Goal: Information Seeking & Learning: Learn about a topic

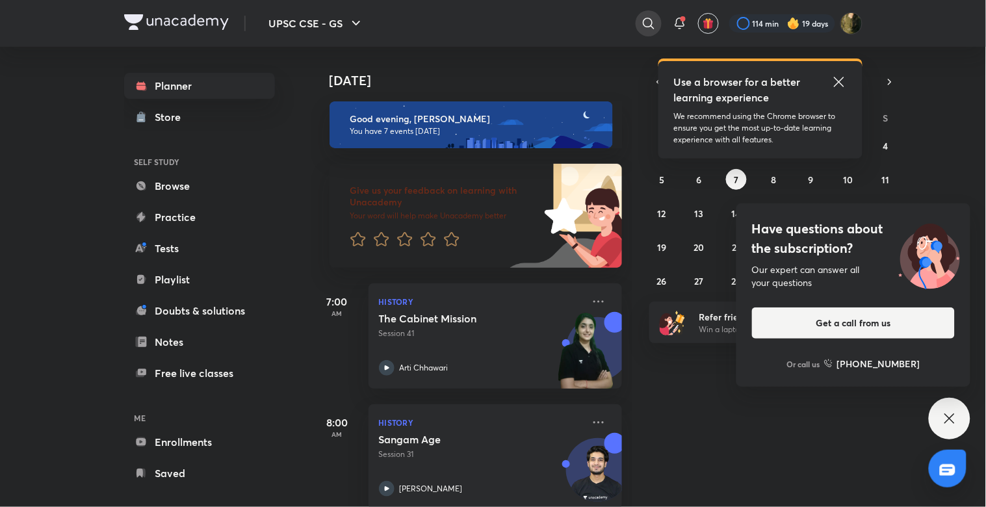
click at [645, 27] on icon at bounding box center [649, 24] width 16 height 16
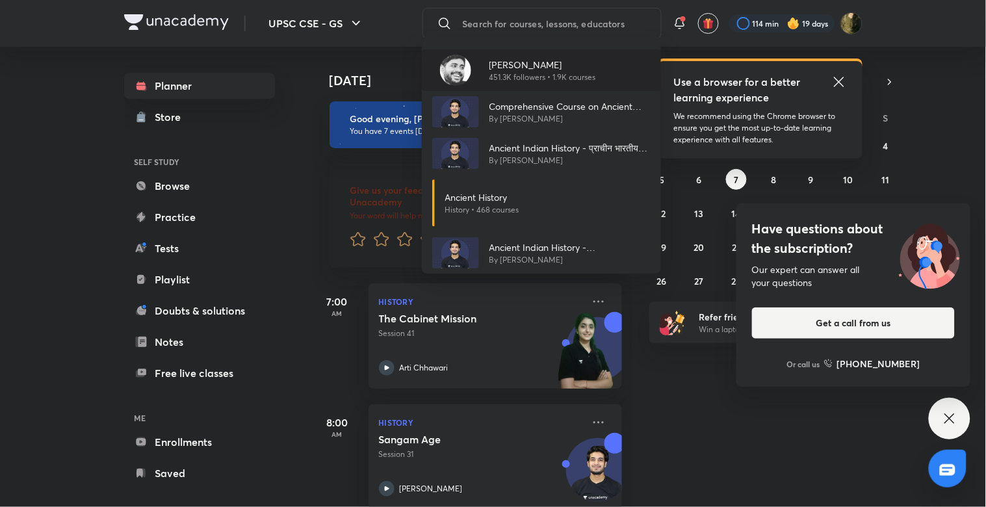
click at [593, 84] on div "[PERSON_NAME] 451.3K followers • 1.9K courses" at bounding box center [541, 70] width 239 height 42
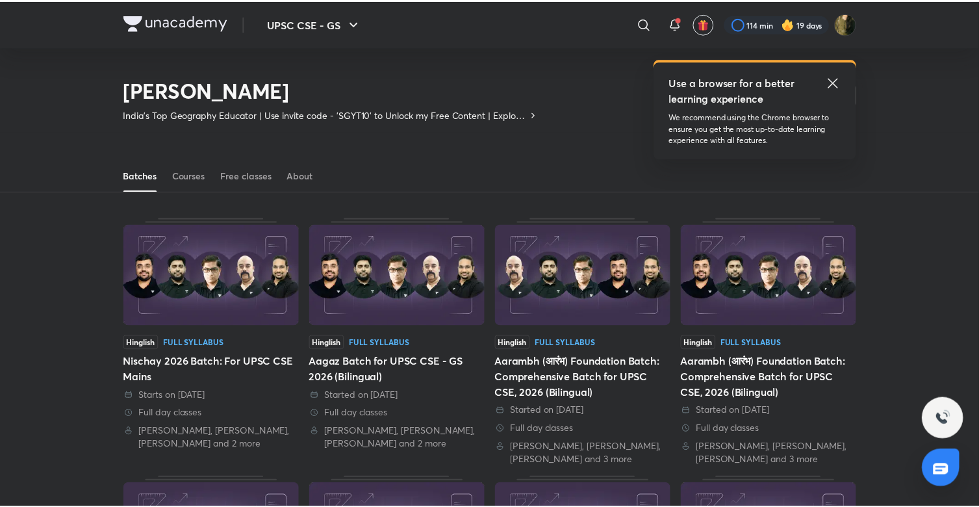
scroll to position [57, 0]
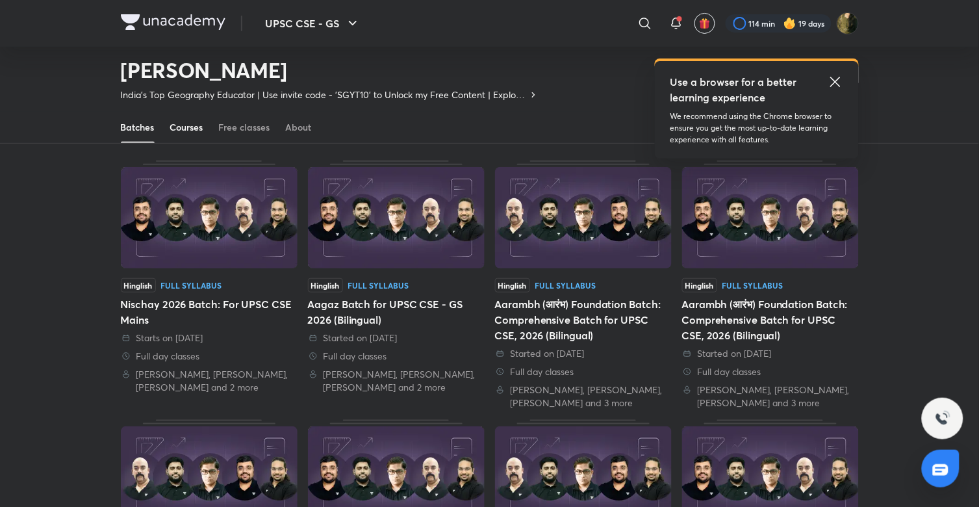
click at [186, 131] on div "Courses" at bounding box center [186, 127] width 33 height 13
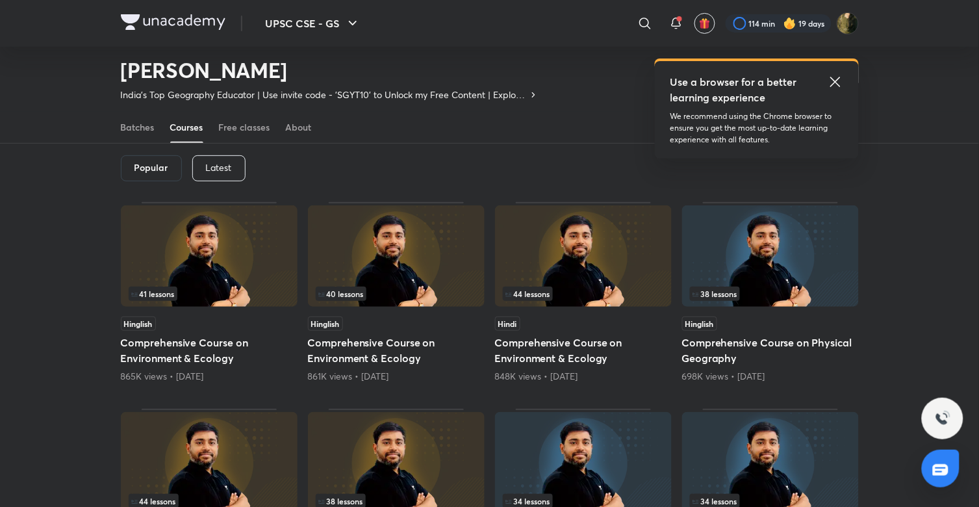
click at [218, 173] on div "Latest" at bounding box center [218, 168] width 53 height 26
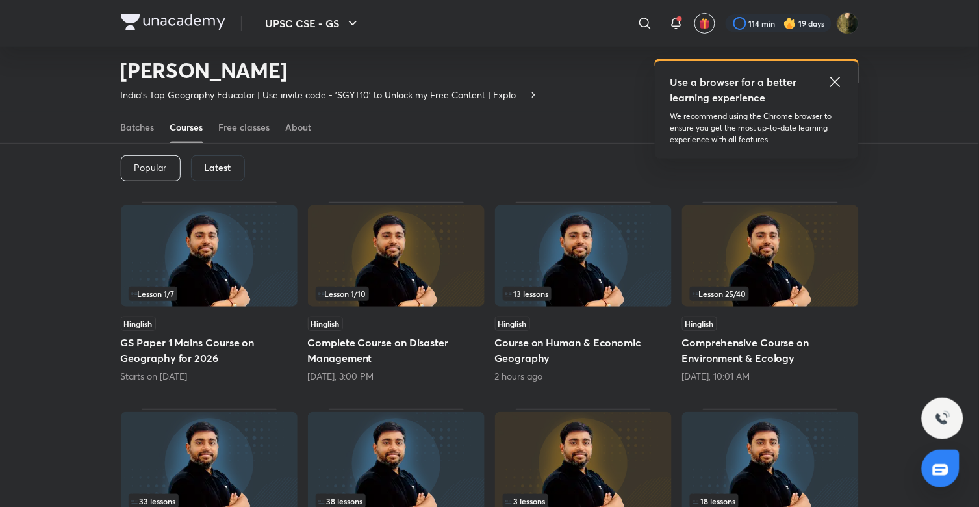
click at [198, 439] on img at bounding box center [209, 462] width 177 height 101
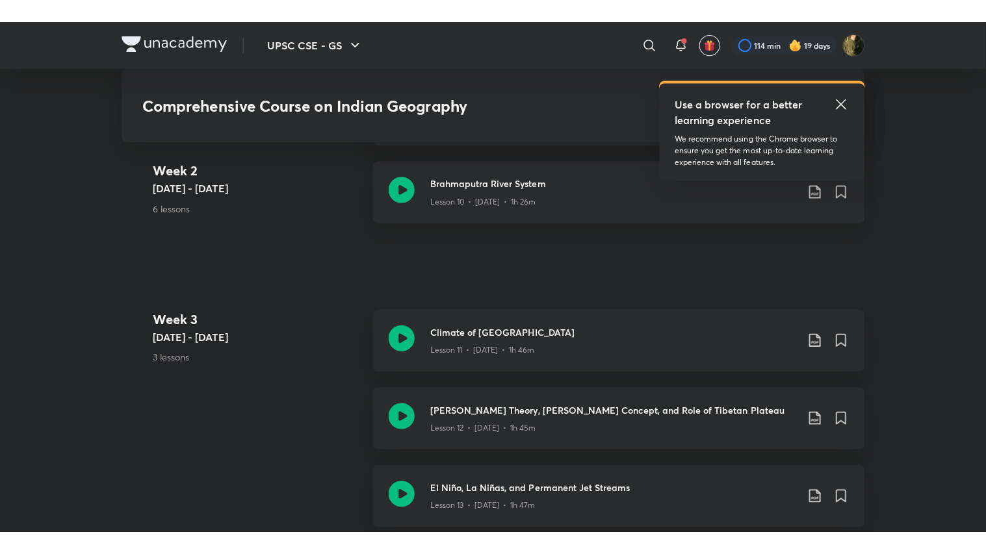
scroll to position [1584, 0]
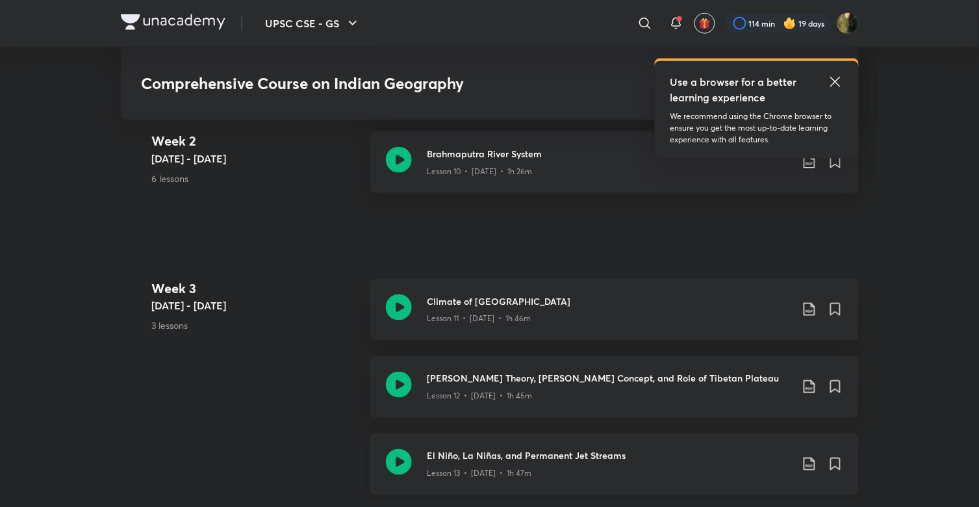
click at [555, 433] on div "El Niño, La Niñas, and Permanent Jet Streams Lesson 13 • [DATE] • 1h 47m" at bounding box center [614, 464] width 489 height 62
